Goal: Task Accomplishment & Management: Manage account settings

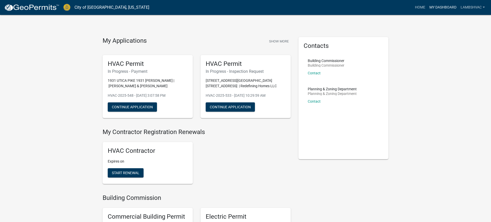
click at [440, 4] on link "My Dashboard" at bounding box center [442, 8] width 31 height 10
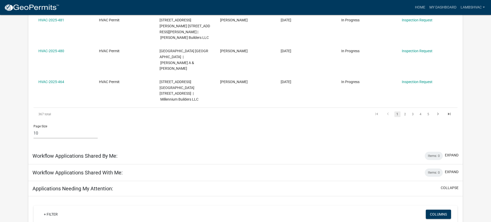
scroll to position [274, 0]
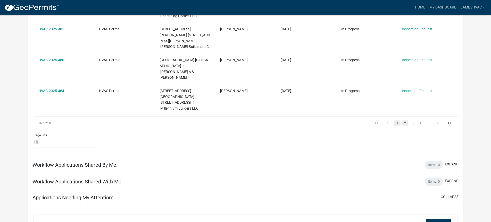
click at [406, 121] on link "2" at bounding box center [405, 124] width 6 height 6
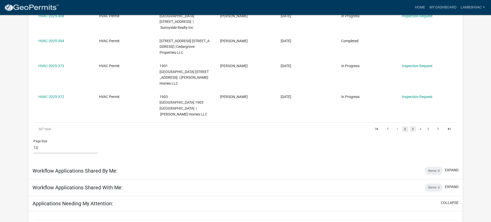
click at [415, 126] on link "3" at bounding box center [412, 129] width 6 height 6
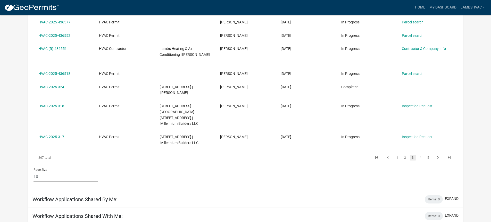
scroll to position [257, 0]
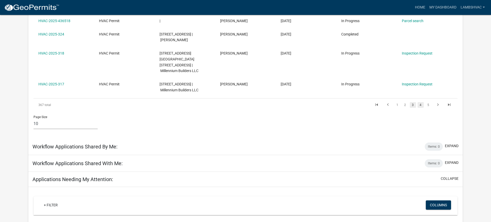
click at [420, 102] on link "4" at bounding box center [420, 105] width 6 height 6
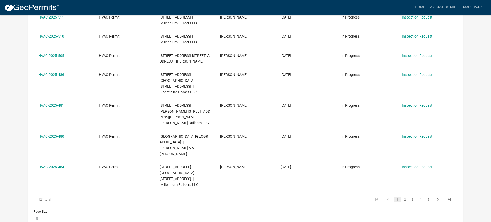
scroll to position [622, 0]
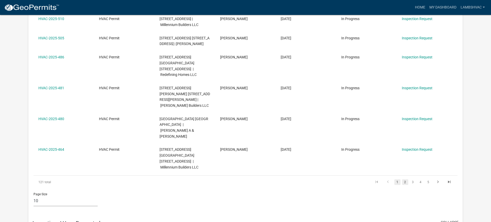
click at [405, 179] on link "2" at bounding box center [405, 182] width 6 height 6
click at [412, 179] on link "3" at bounding box center [412, 182] width 6 height 6
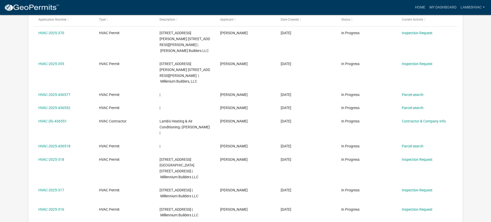
scroll to position [493, 0]
